Goal: Ask a question

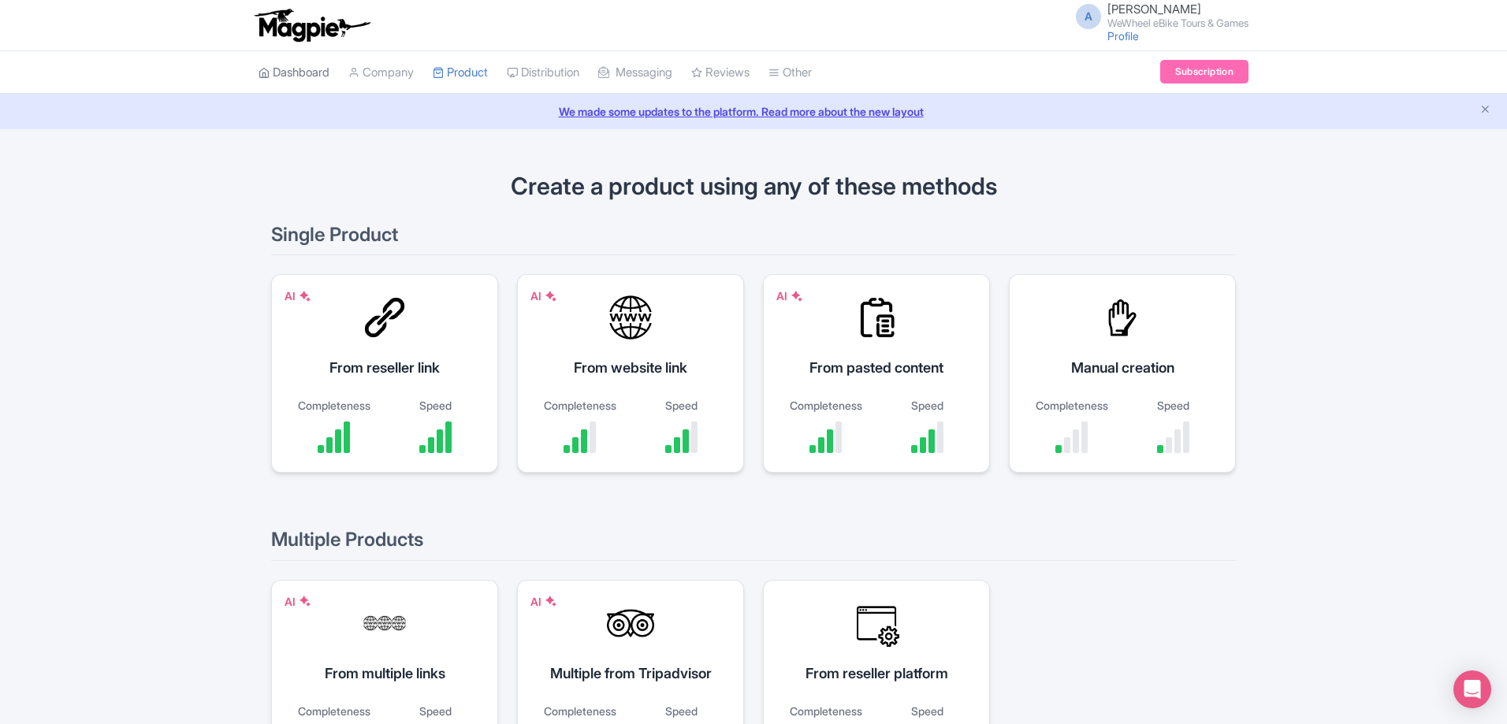
click at [314, 75] on link "Dashboard" at bounding box center [294, 72] width 71 height 43
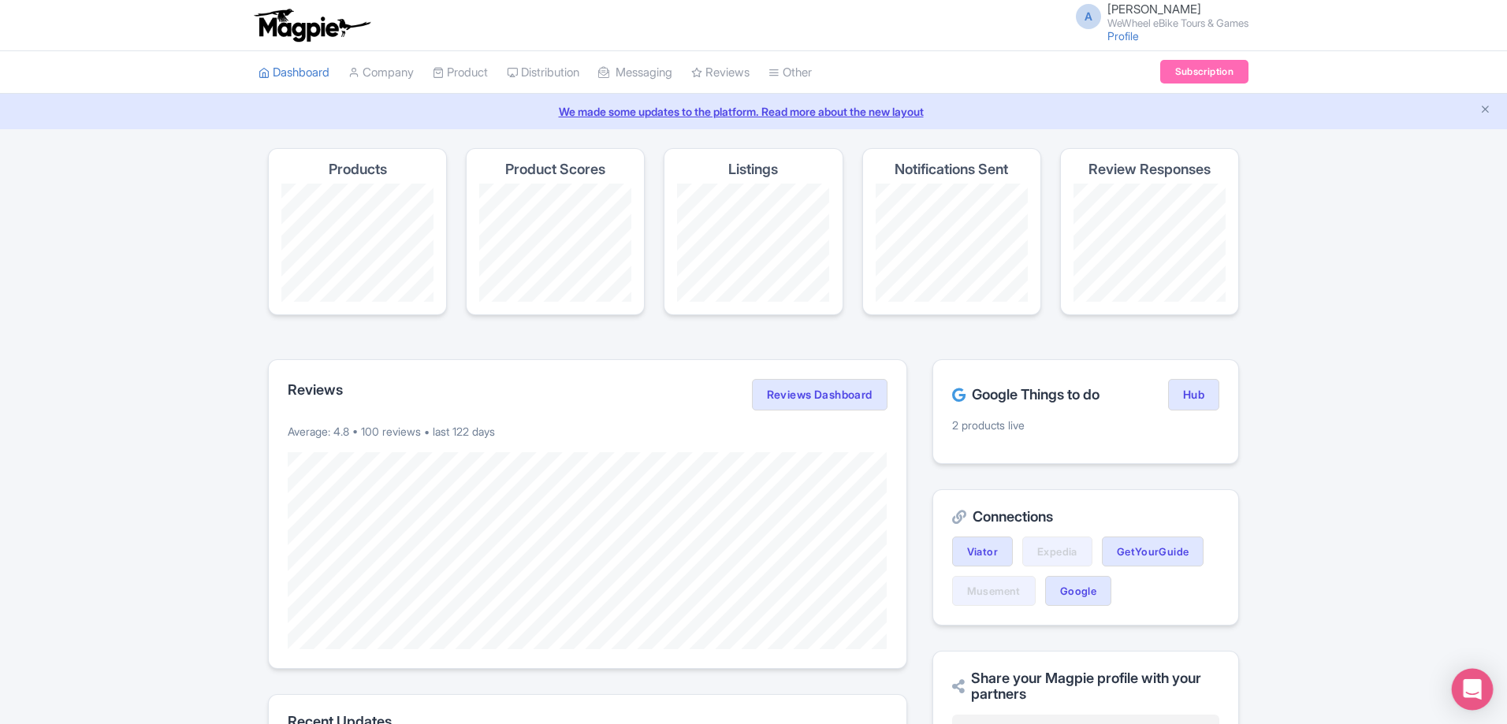
click at [1479, 693] on icon "Open Intercom Messenger" at bounding box center [1472, 689] width 18 height 20
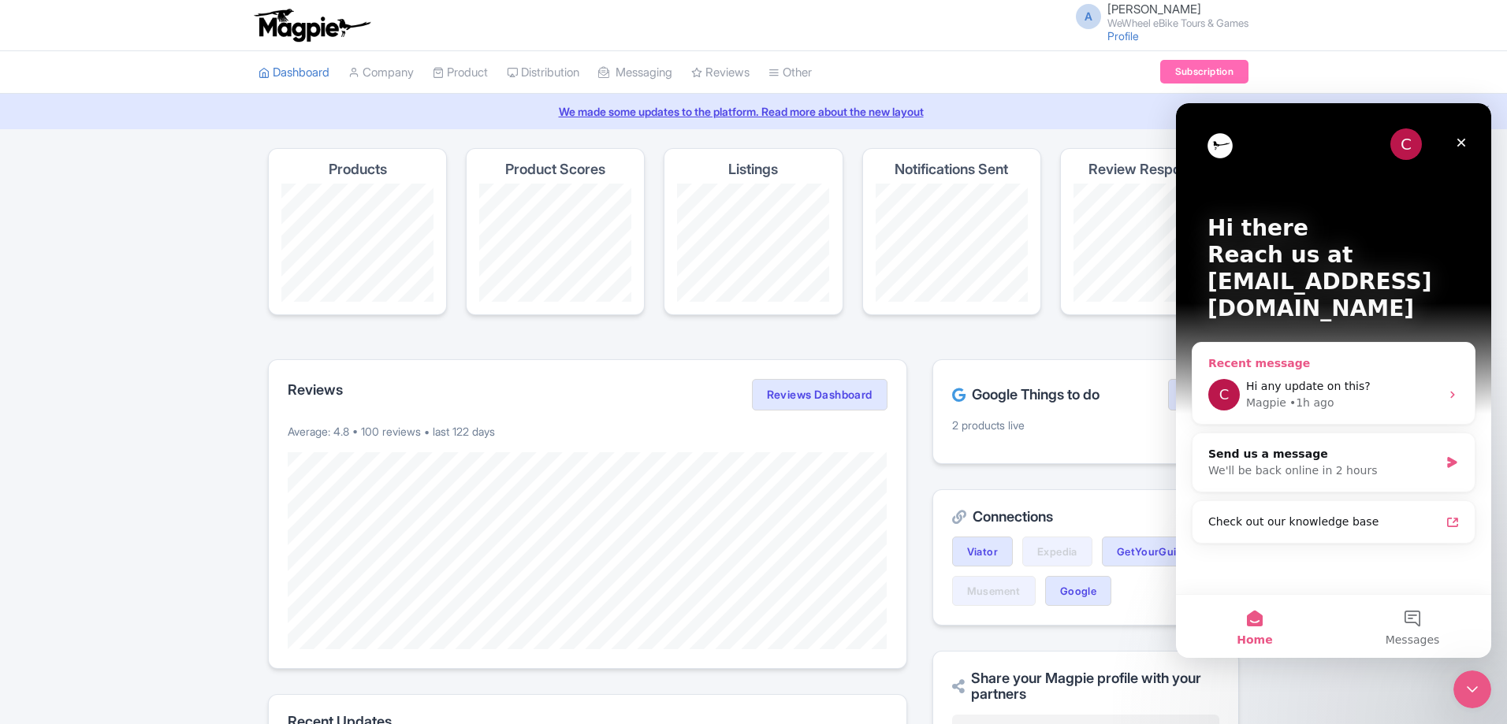
click at [1338, 395] on div "Magpie • 1h ago" at bounding box center [1343, 403] width 194 height 17
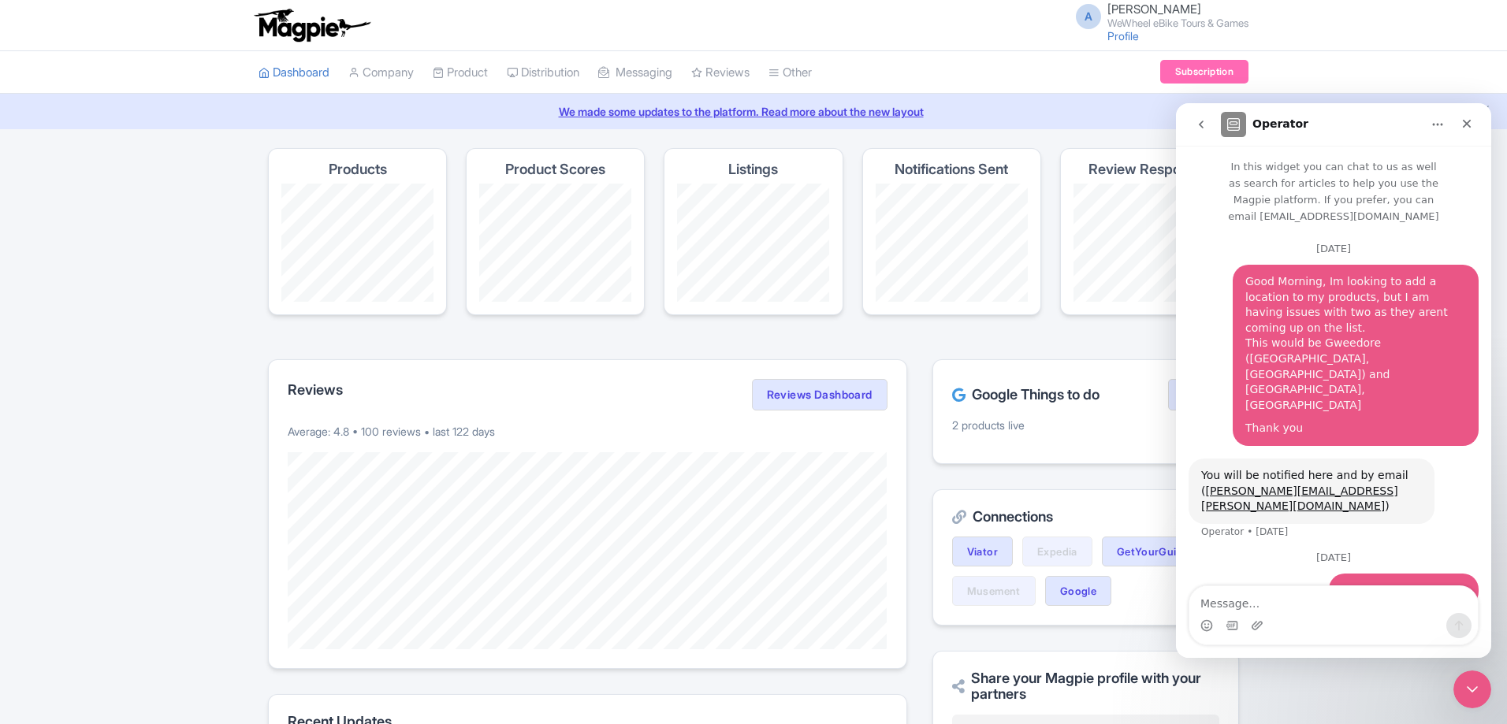
drag, startPoint x: 1282, startPoint y: 350, endPoint x: 1295, endPoint y: 352, distance: 12.7
click at [1283, 421] on div "Thank you" at bounding box center [1355, 429] width 221 height 16
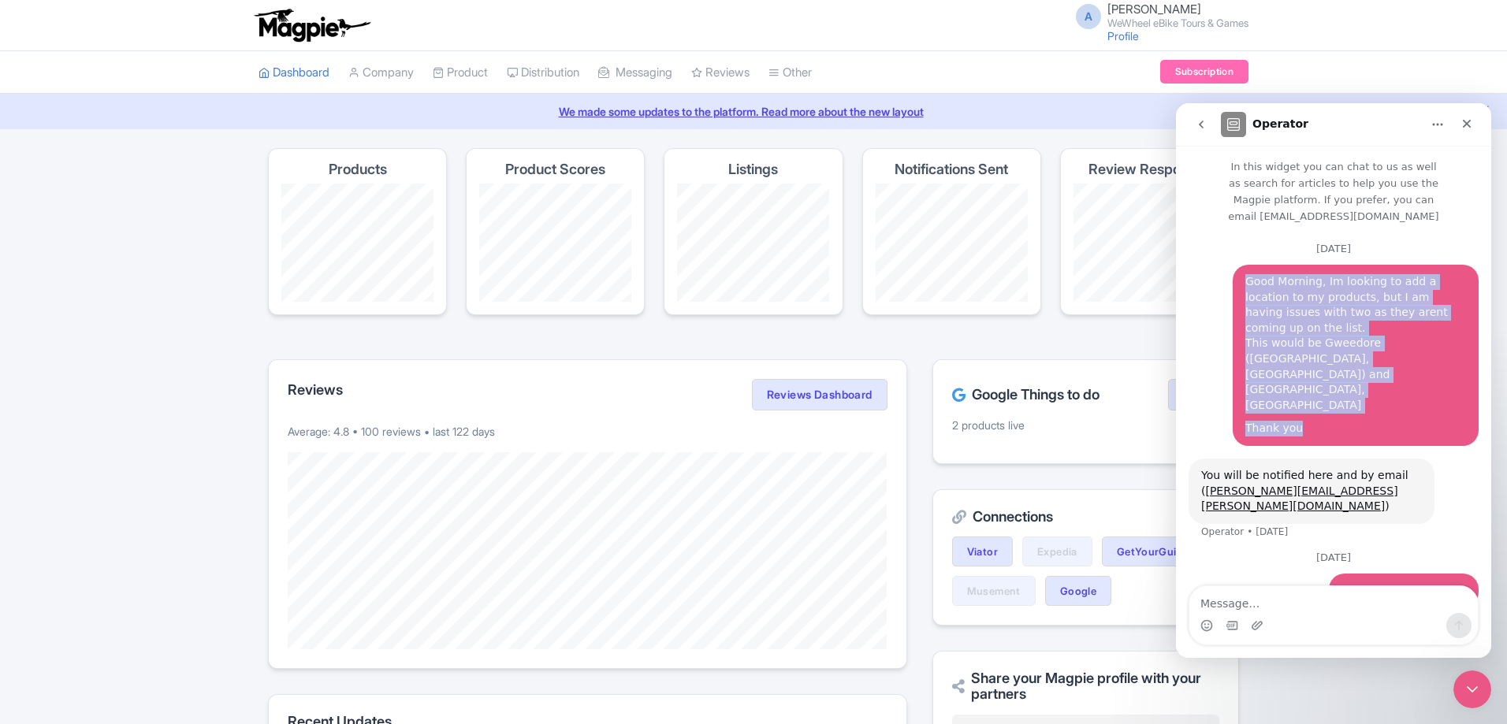
drag, startPoint x: 1301, startPoint y: 355, endPoint x: 1233, endPoint y: 271, distance: 108.1
click at [1233, 271] on div "Good Morning, Im looking to add a location to my products, but I am having issu…" at bounding box center [1356, 355] width 246 height 181
copy div "Good Morning, Im looking to add a location to my products, but I am having issu…"
